Goal: Browse casually

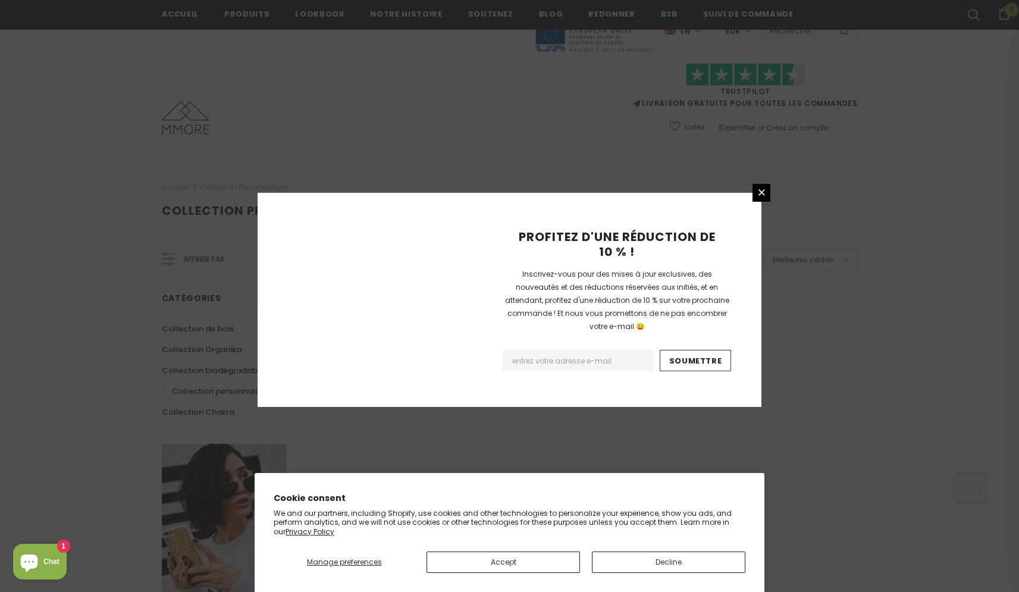
scroll to position [656, 0]
